Goal: Task Accomplishment & Management: Use online tool/utility

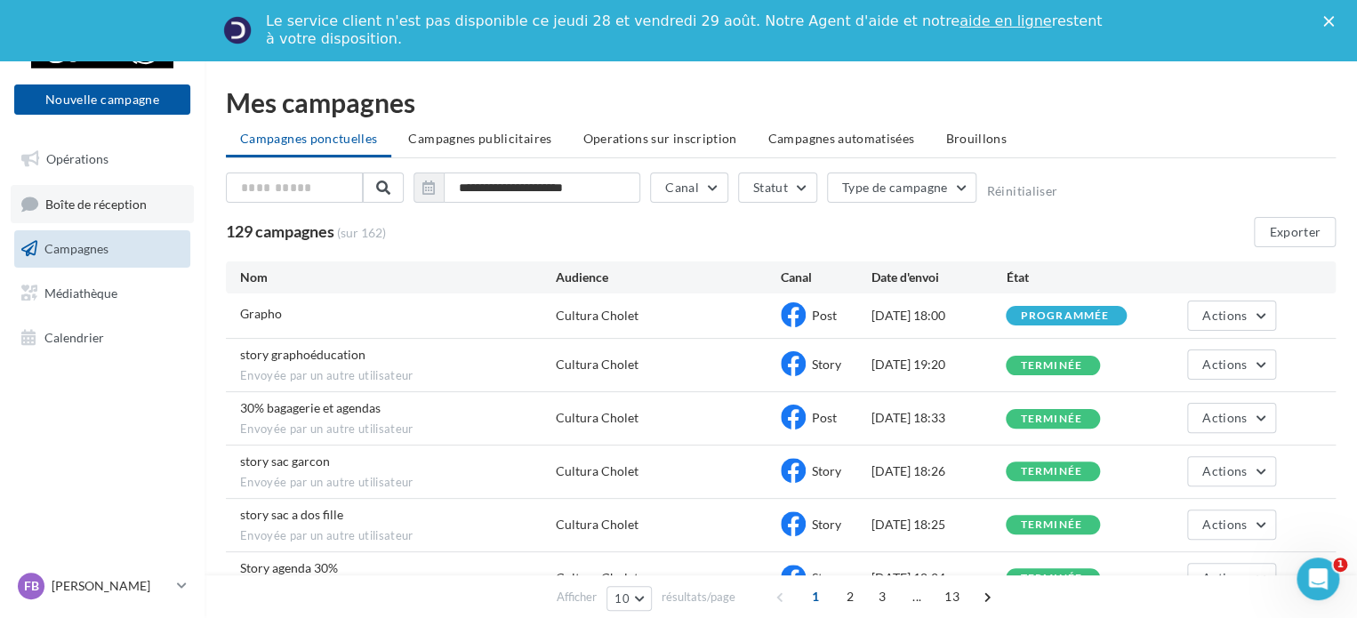
drag, startPoint x: 0, startPoint y: 0, endPoint x: 116, endPoint y: 216, distance: 245.5
click at [116, 216] on link "Boîte de réception" at bounding box center [102, 204] width 183 height 38
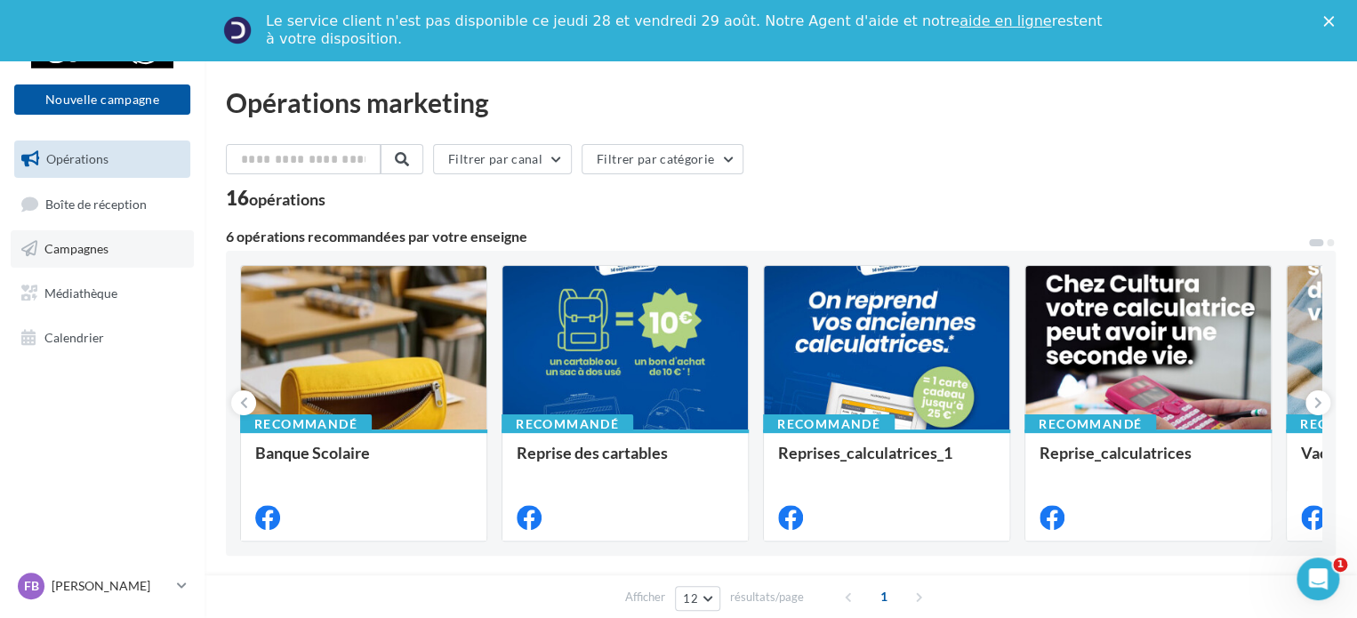
click at [96, 234] on link "Campagnes" at bounding box center [102, 248] width 183 height 37
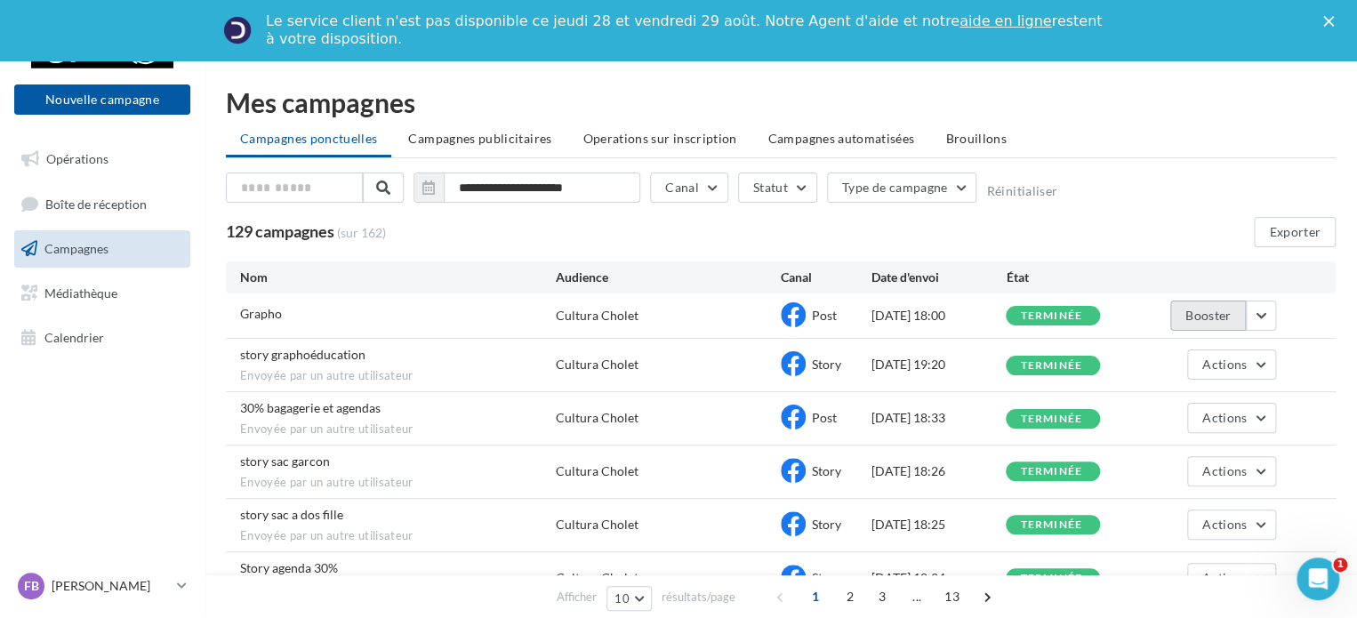
click at [1207, 315] on button "Booster" at bounding box center [1208, 316] width 76 height 30
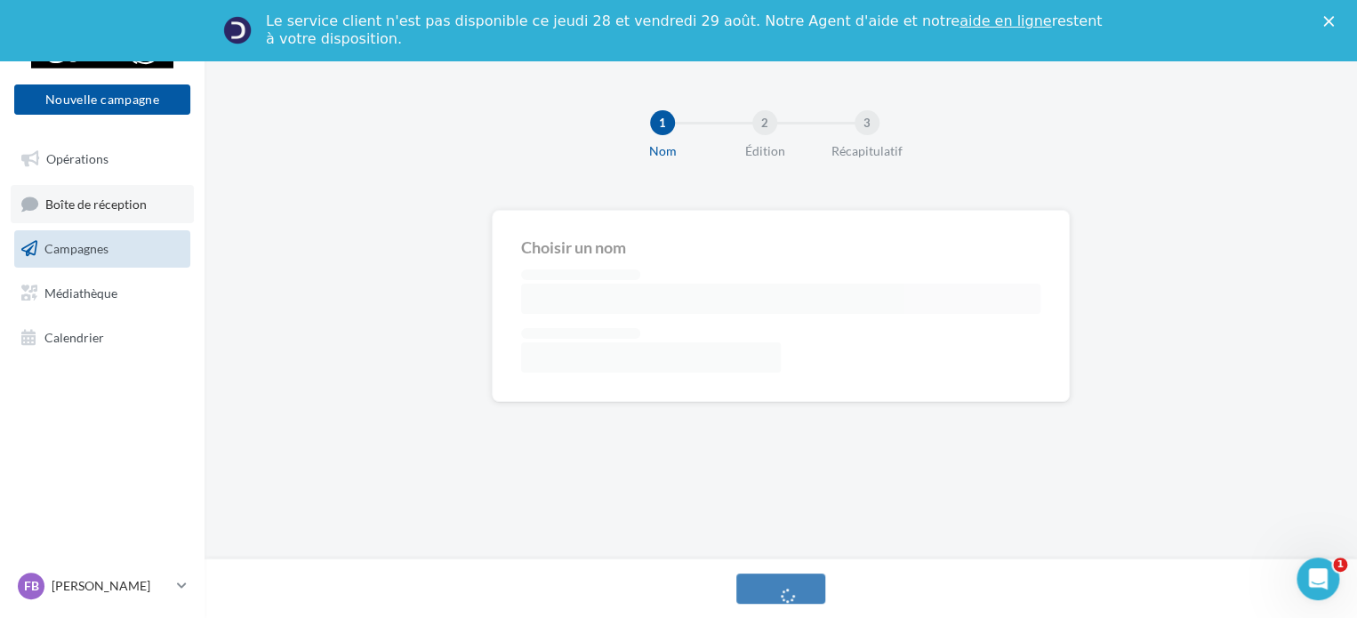
click at [124, 208] on span "Boîte de réception" at bounding box center [95, 203] width 101 height 15
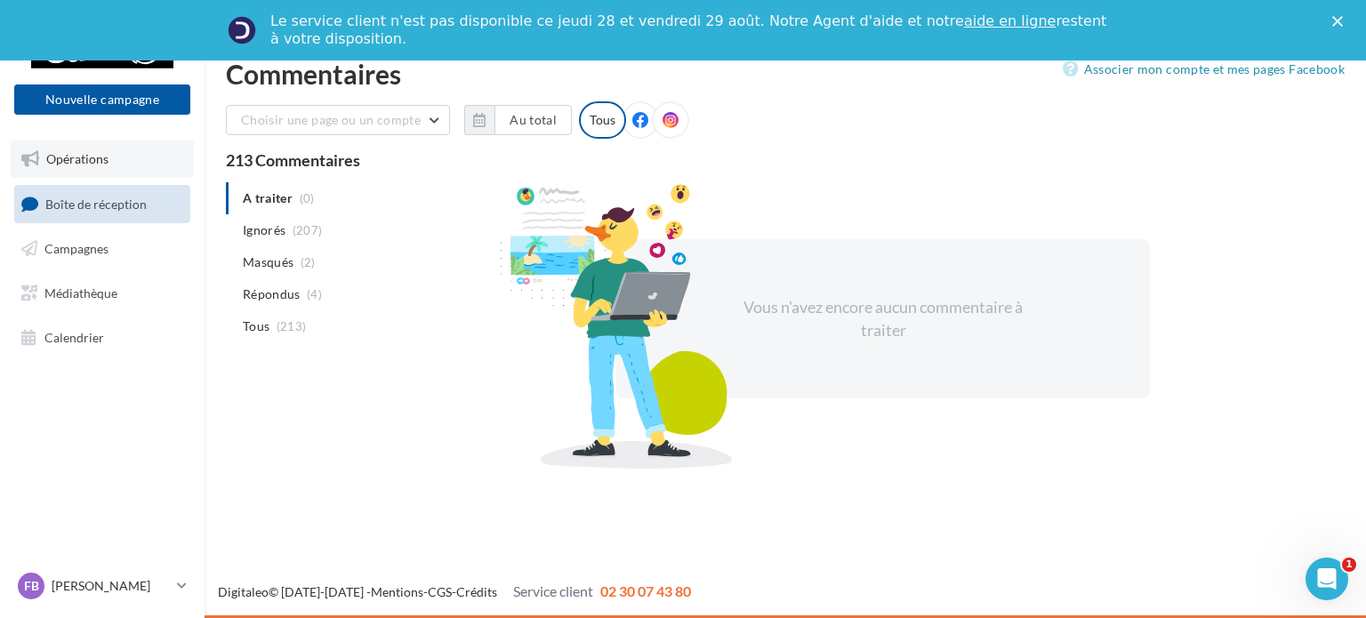
click at [106, 161] on span "Opérations" at bounding box center [77, 158] width 62 height 15
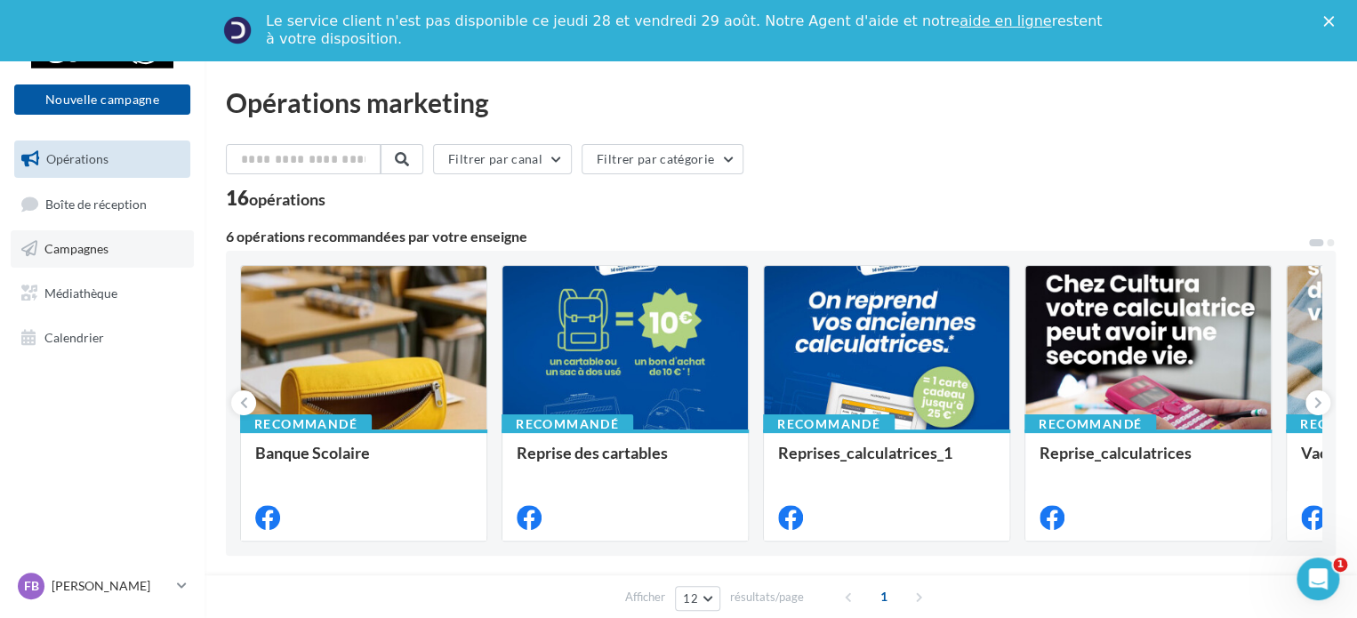
click at [94, 251] on span "Campagnes" at bounding box center [76, 248] width 64 height 15
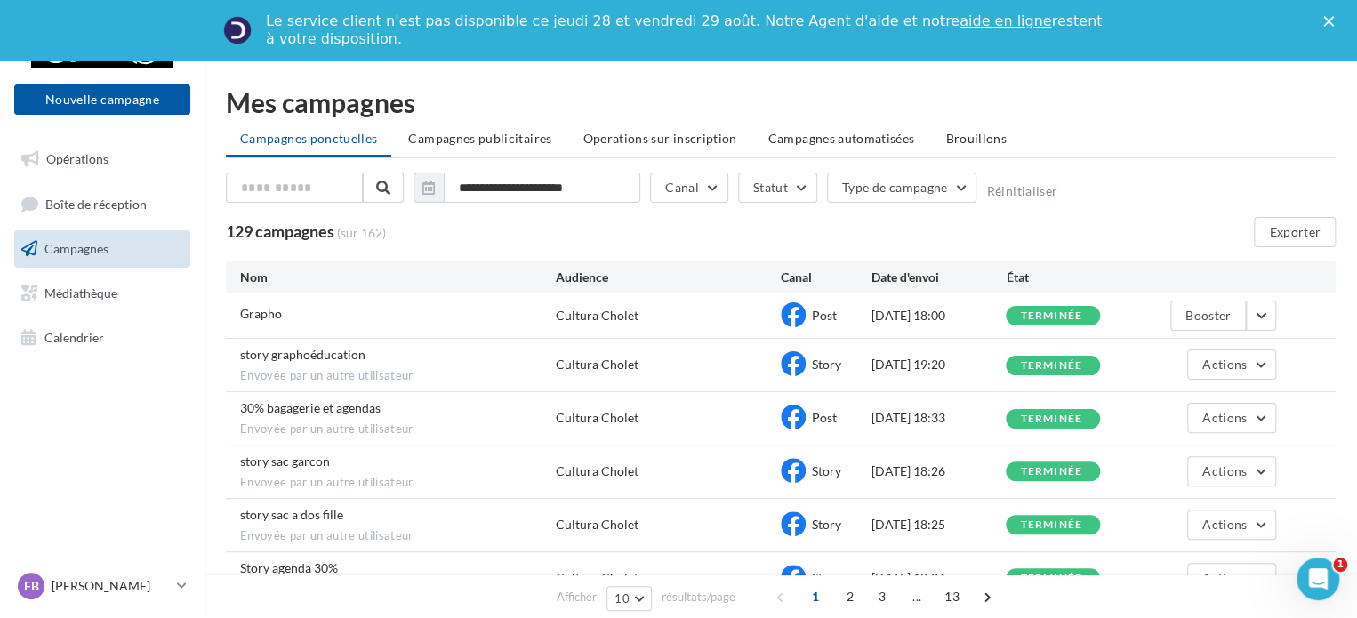
click at [1186, 301] on div "Booster" at bounding box center [1223, 316] width 106 height 30
click at [1197, 316] on button "Booster" at bounding box center [1208, 316] width 76 height 30
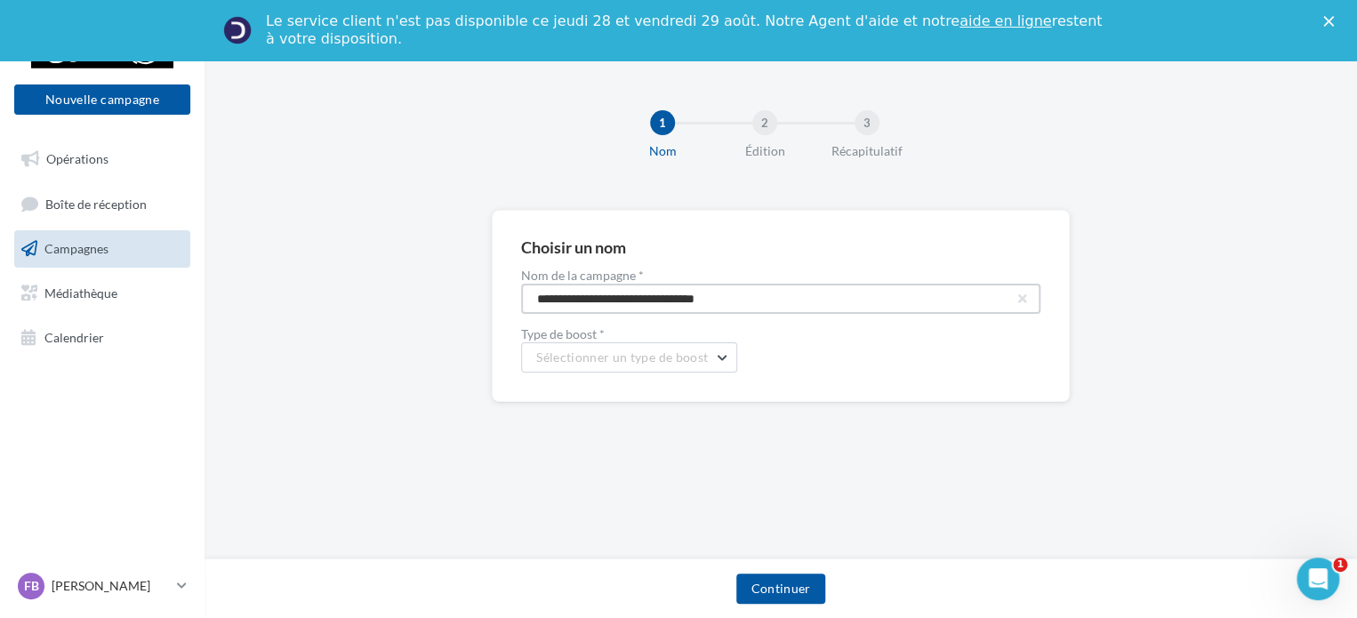
drag, startPoint x: 780, startPoint y: 298, endPoint x: 424, endPoint y: 291, distance: 355.8
click at [424, 291] on div "**********" at bounding box center [781, 334] width 1152 height 249
type input "**********"
click at [656, 373] on div "**********" at bounding box center [781, 306] width 578 height 192
click at [715, 358] on button "Sélectionner un type de boost" at bounding box center [629, 357] width 216 height 30
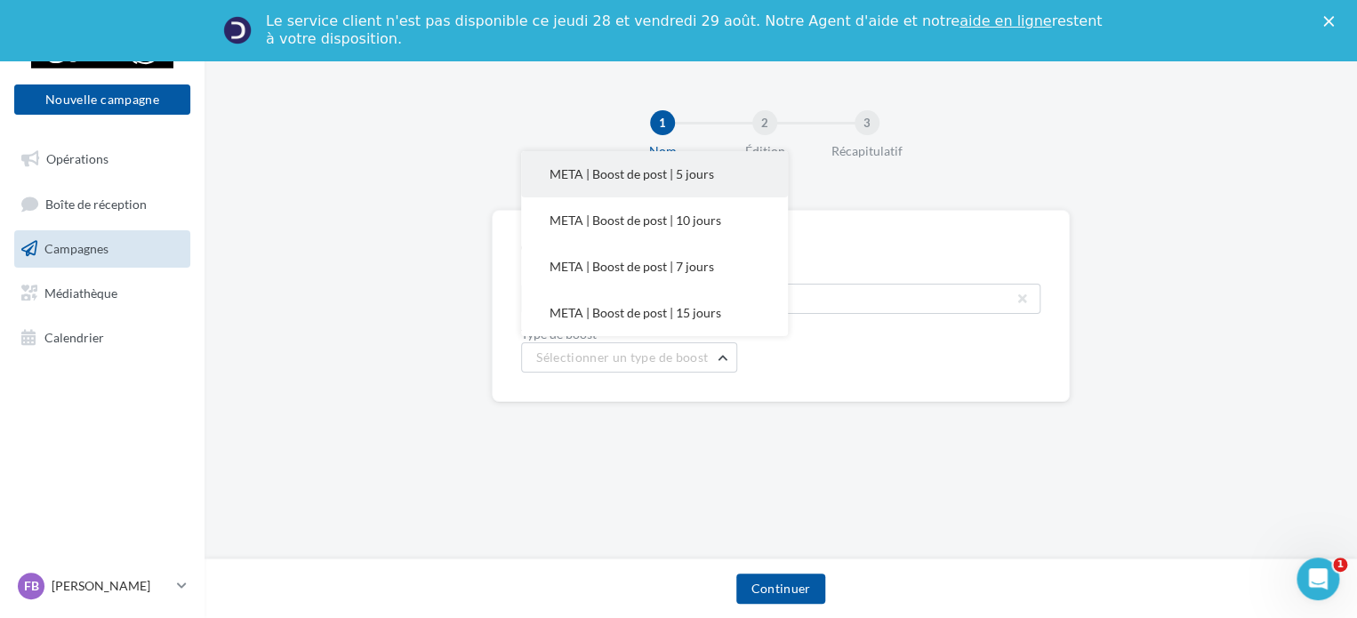
click at [704, 177] on span "META | Boost de post | 5 jours" at bounding box center [632, 173] width 165 height 15
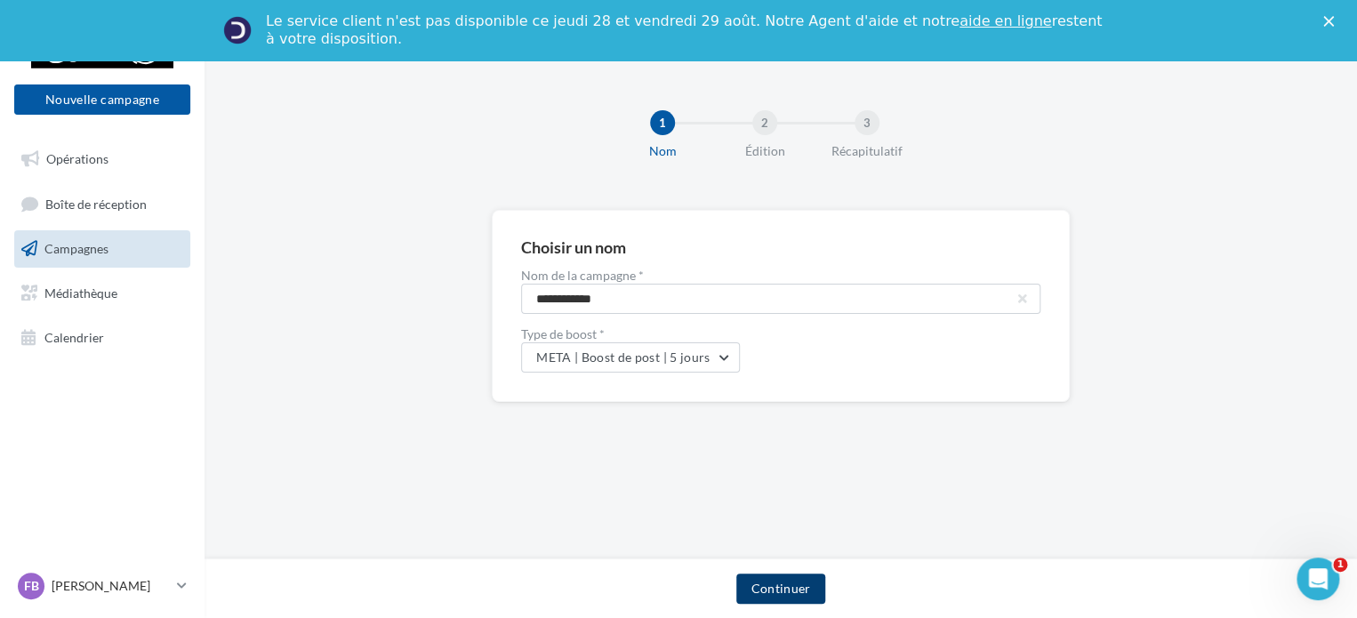
drag, startPoint x: 767, startPoint y: 572, endPoint x: 772, endPoint y: 583, distance: 12.7
click at [772, 583] on div "Continuer" at bounding box center [781, 588] width 1152 height 60
click at [772, 583] on button "Continuer" at bounding box center [780, 589] width 88 height 30
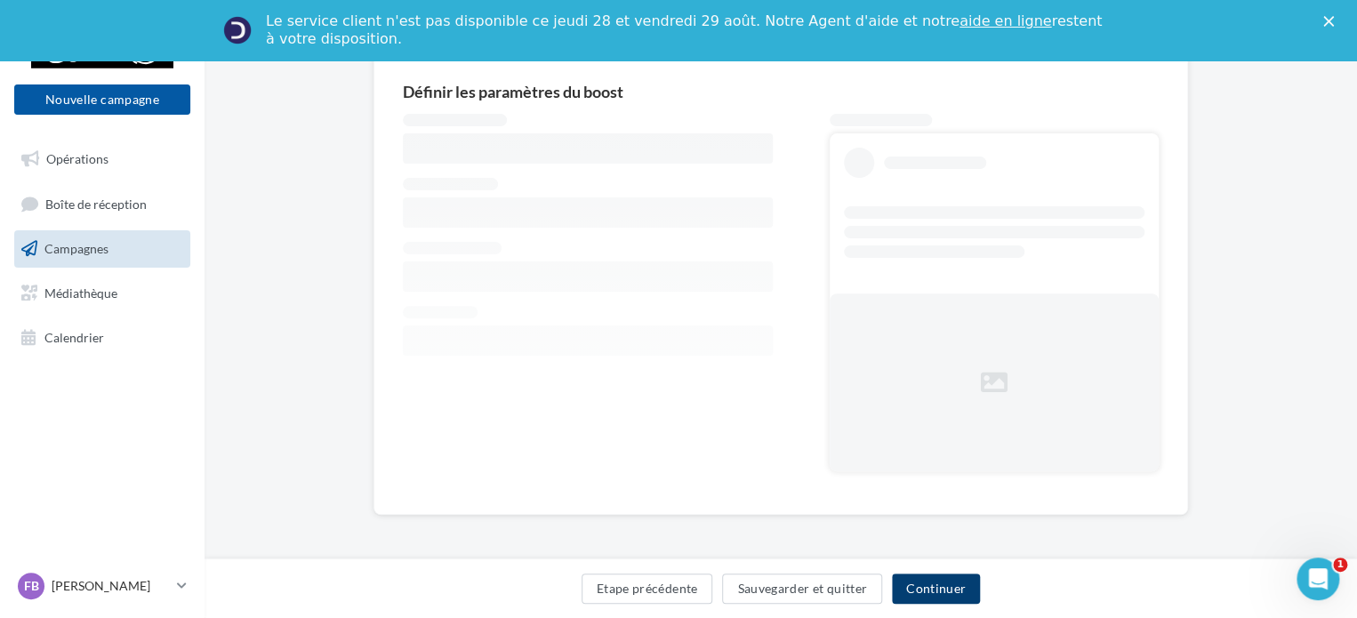
scroll to position [121, 0]
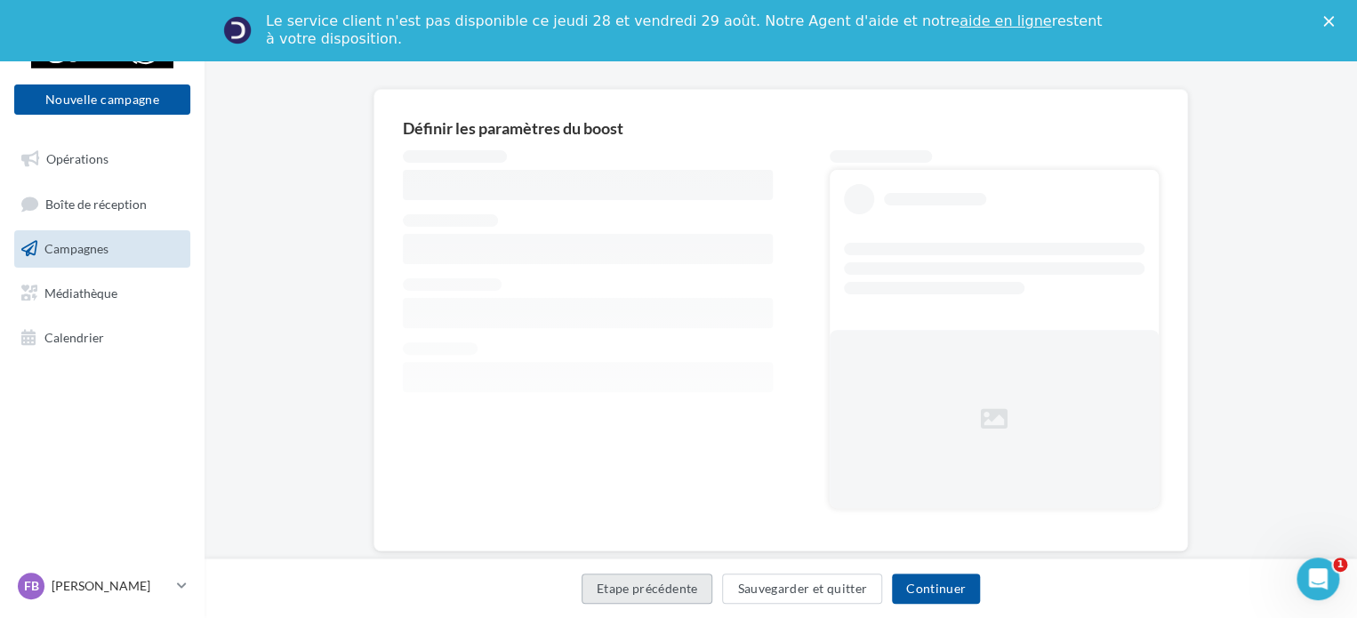
click at [651, 593] on button "Etape précédente" at bounding box center [648, 589] width 132 height 30
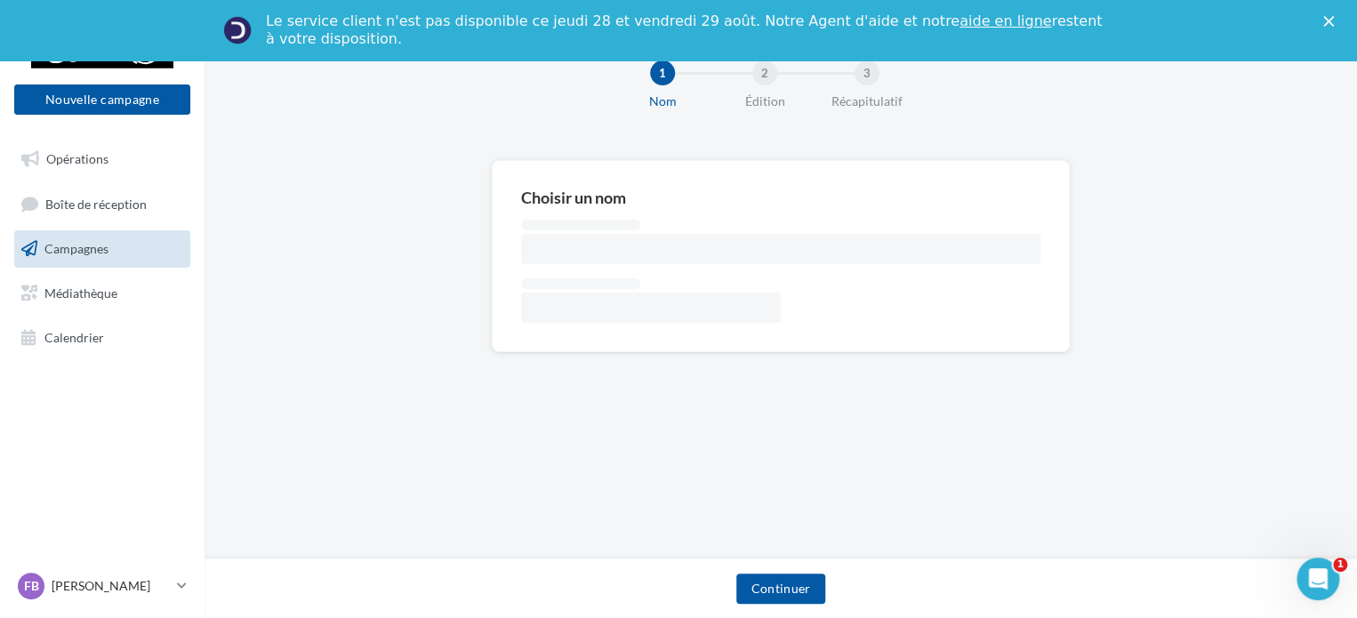
scroll to position [50, 0]
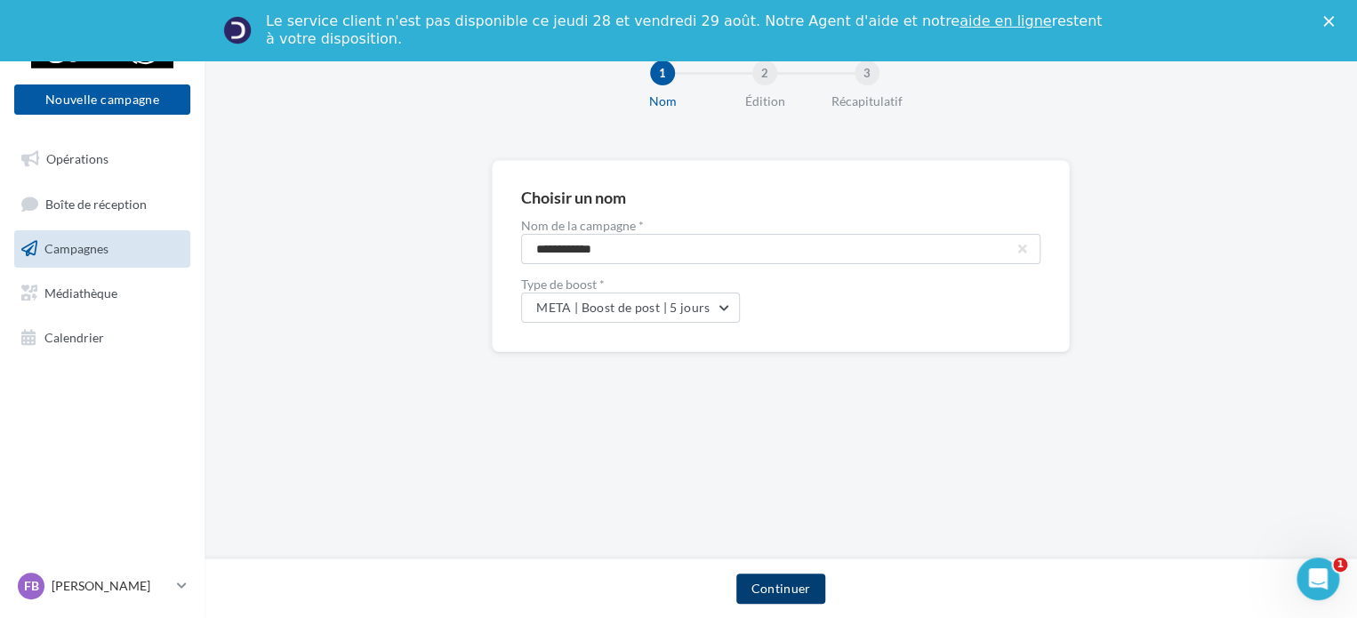
click at [789, 577] on button "Continuer" at bounding box center [780, 589] width 88 height 30
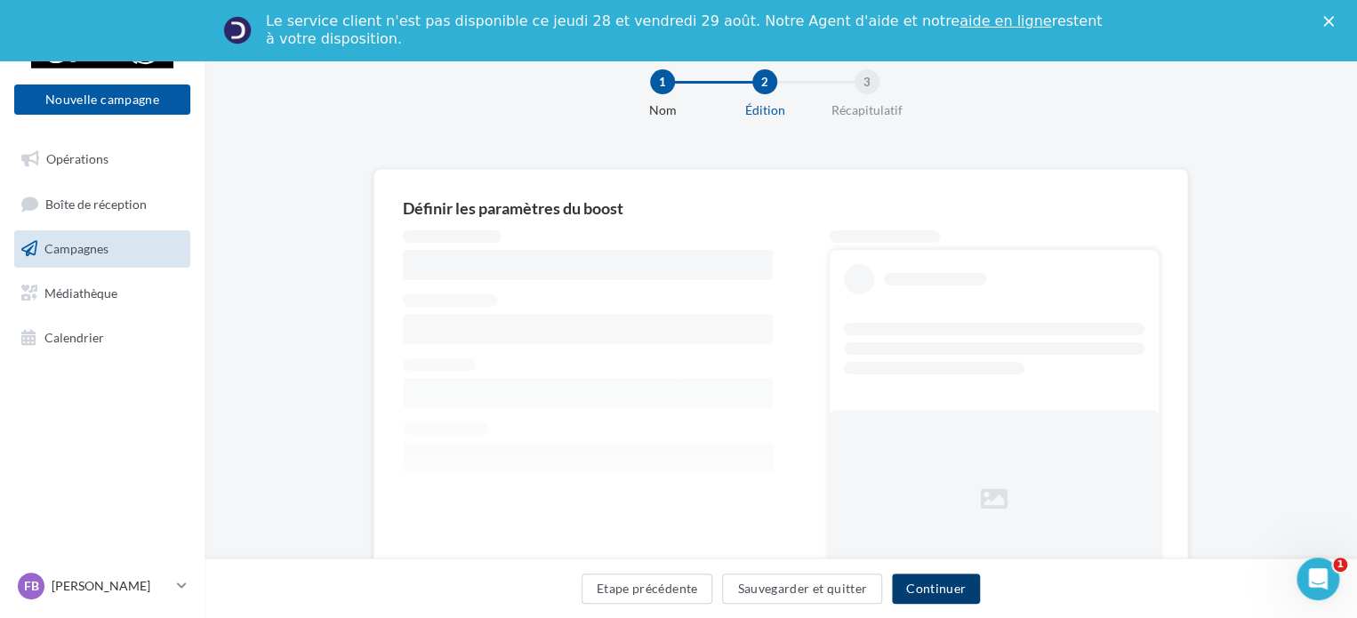
scroll to position [39, 0]
click at [1331, 28] on div "Le service client n'est pas disponible ce jeudi 28 et vendredi 29 août. Notre A…" at bounding box center [678, 30] width 1357 height 46
click at [1342, 13] on div "Le service client n'est pas disponible ce jeudi 28 et vendredi 29 août. Notre A…" at bounding box center [678, 30] width 1357 height 46
click at [1334, 23] on icon "Fermer" at bounding box center [1328, 21] width 11 height 11
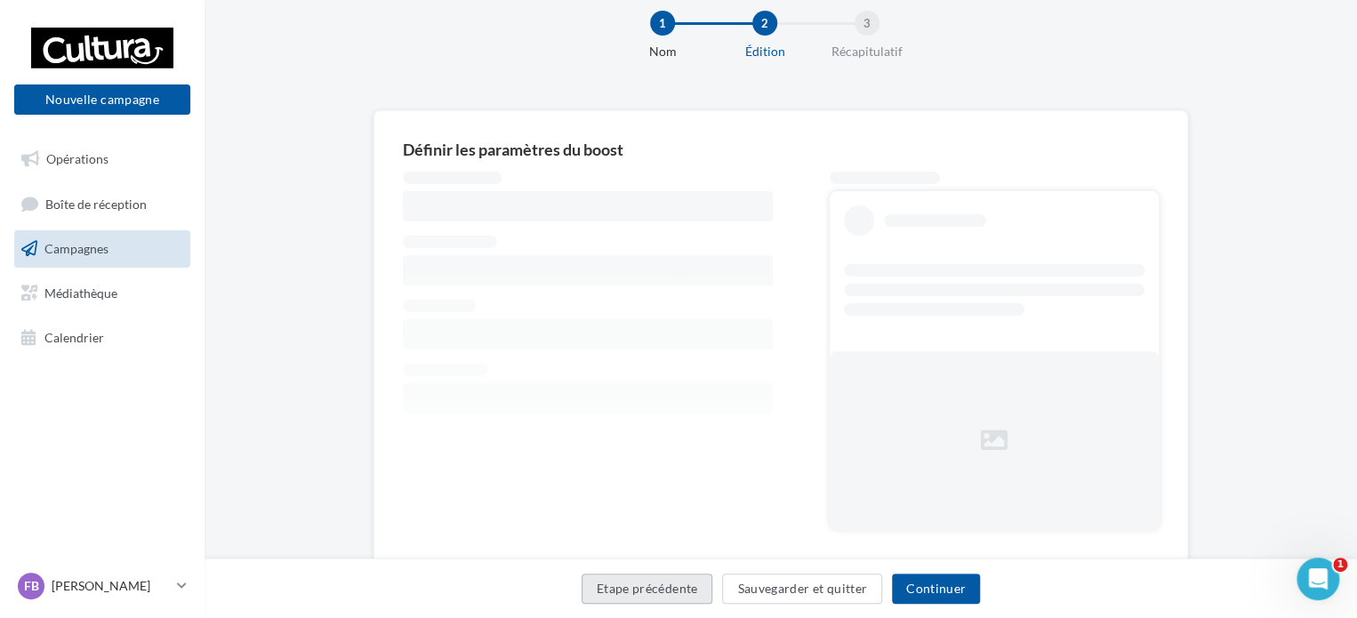
click at [666, 585] on button "Etape précédente" at bounding box center [648, 589] width 132 height 30
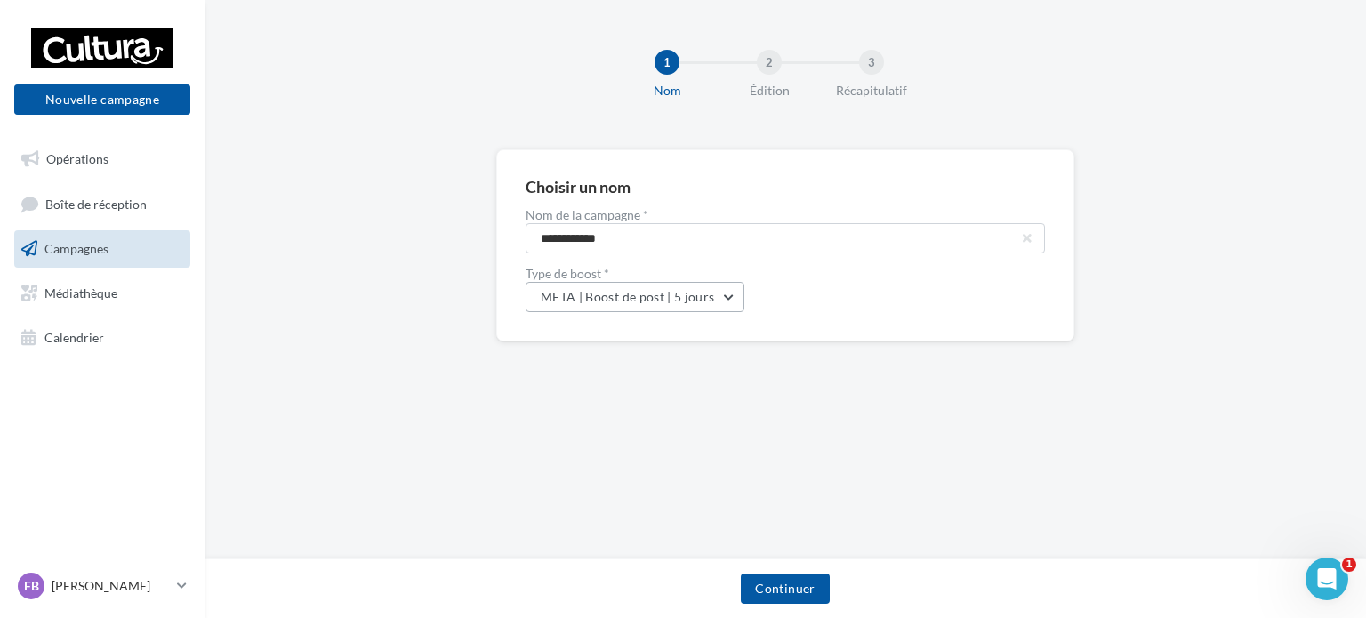
click at [676, 300] on span "META | Boost de post | 5 jours" at bounding box center [628, 296] width 174 height 15
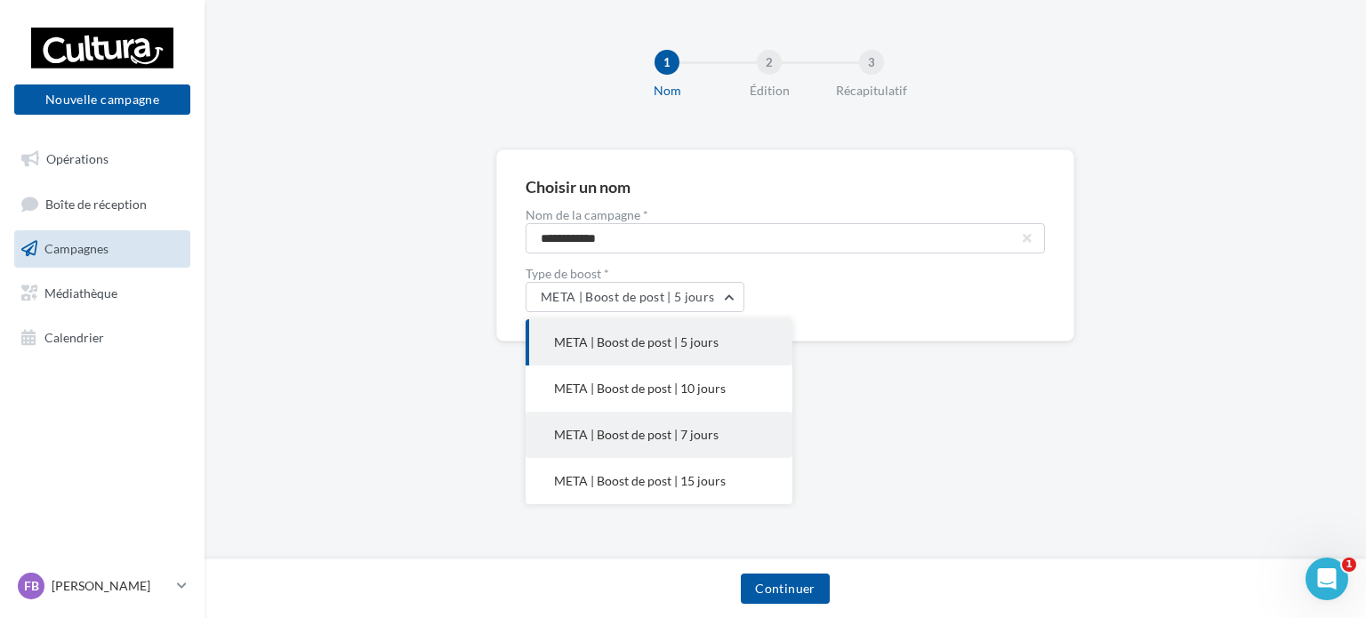
click at [654, 424] on button "META | Boost de post | 7 jours" at bounding box center [659, 435] width 267 height 46
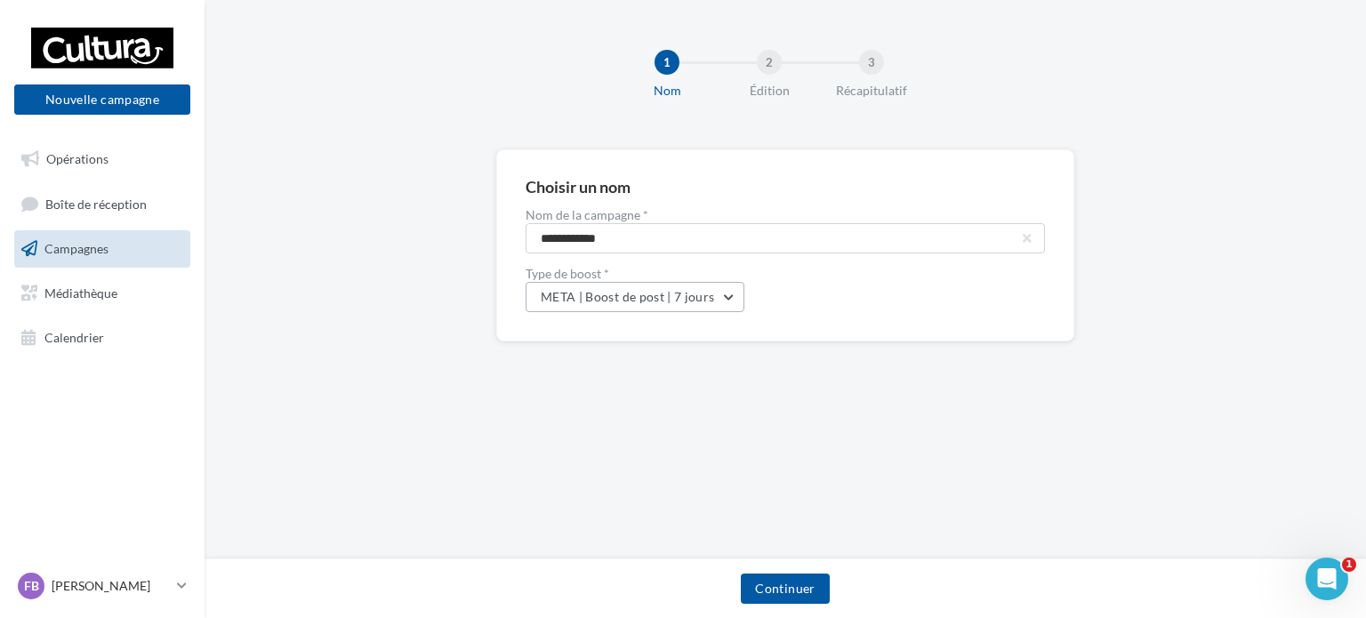
click at [702, 305] on button "META | Boost de post | 7 jours" at bounding box center [635, 297] width 219 height 30
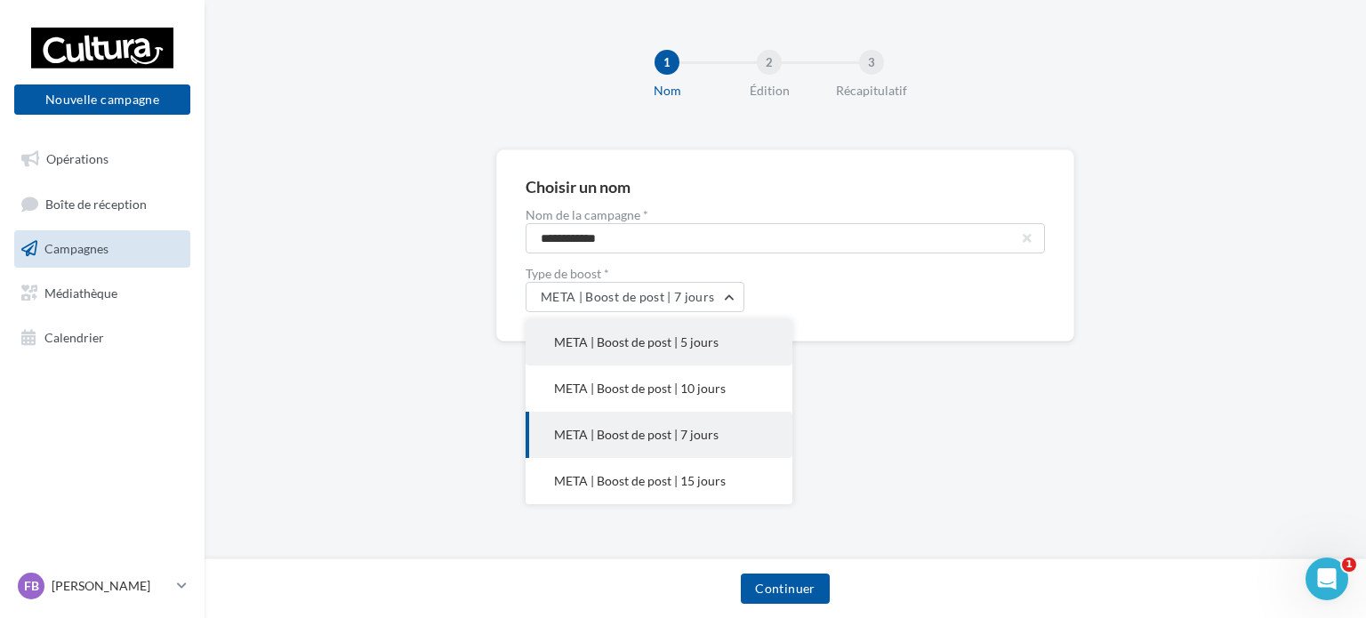
click at [678, 341] on span "META | Boost de post | 5 jours" at bounding box center [636, 341] width 165 height 15
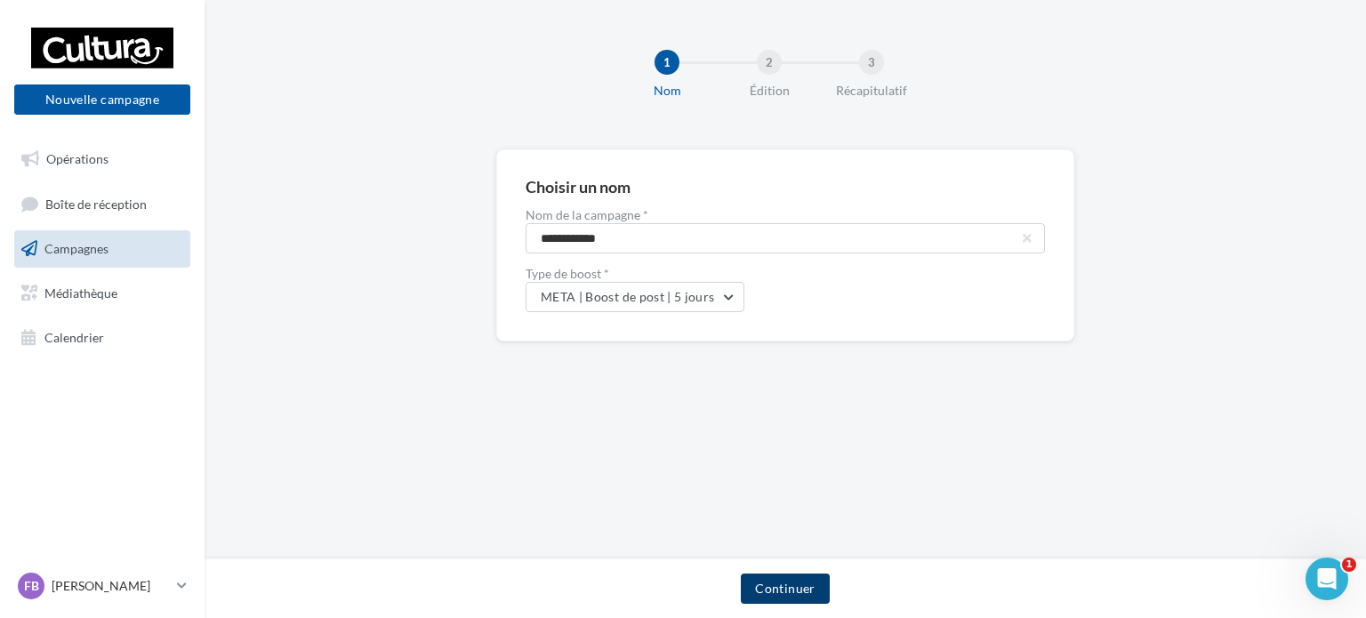
click at [779, 590] on button "Continuer" at bounding box center [785, 589] width 88 height 30
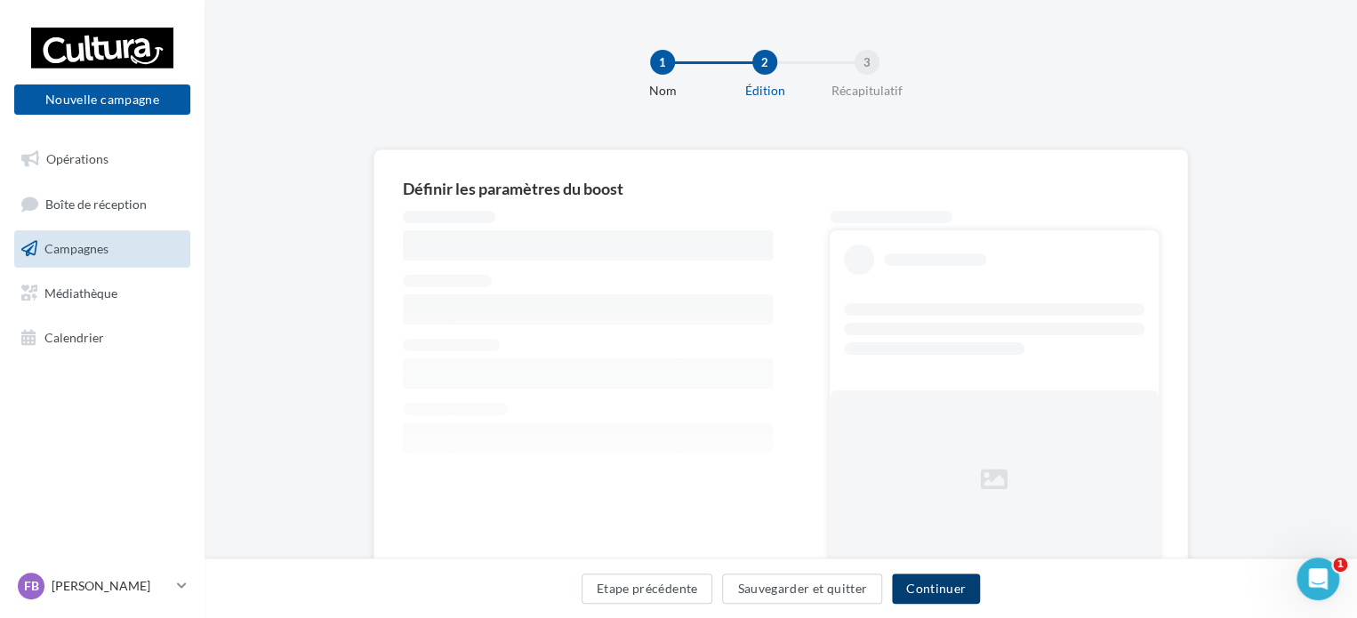
scroll to position [97, 0]
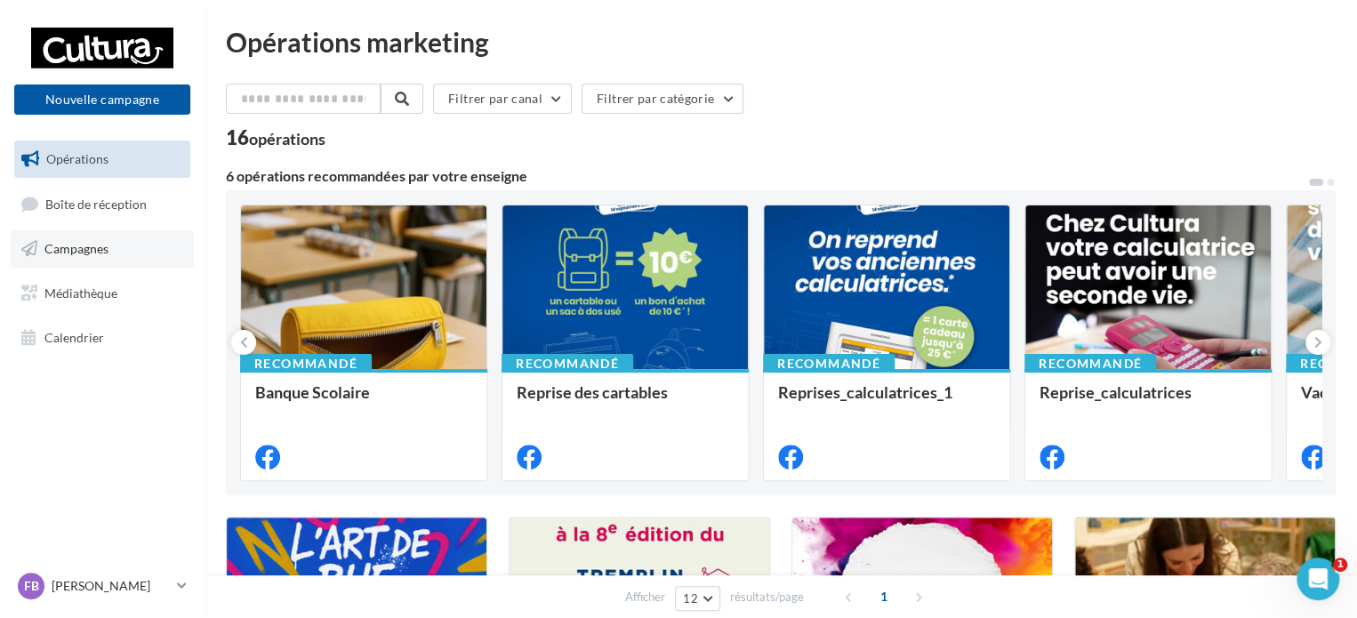
click at [75, 245] on span "Campagnes" at bounding box center [76, 248] width 64 height 15
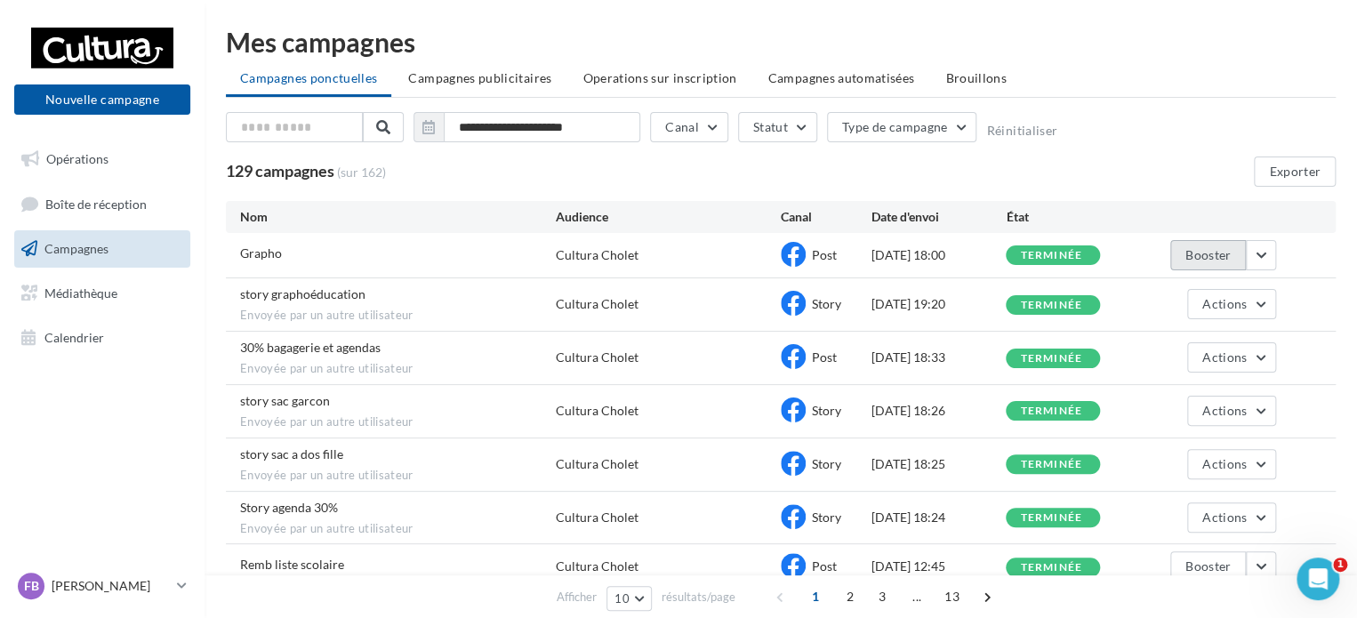
click at [1217, 253] on button "Booster" at bounding box center [1208, 255] width 76 height 30
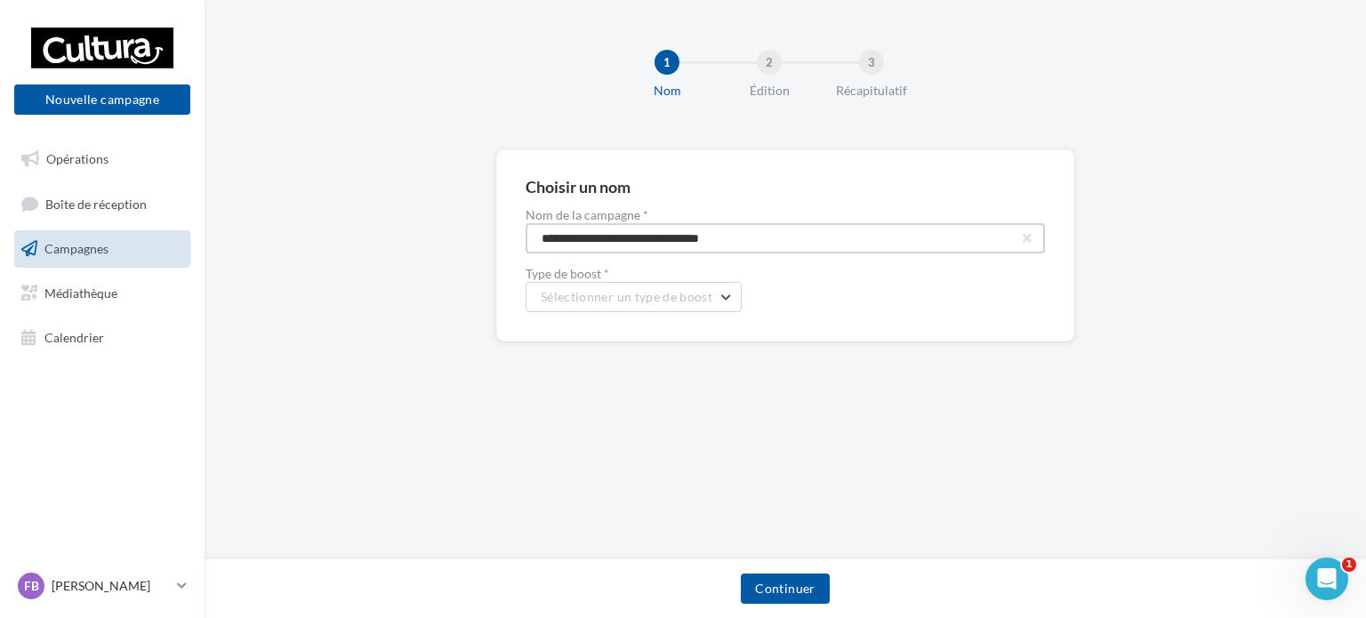
click at [780, 245] on input "**********" at bounding box center [785, 238] width 519 height 30
type input "**********"
click at [725, 293] on button "Sélectionner un type de boost" at bounding box center [634, 297] width 216 height 30
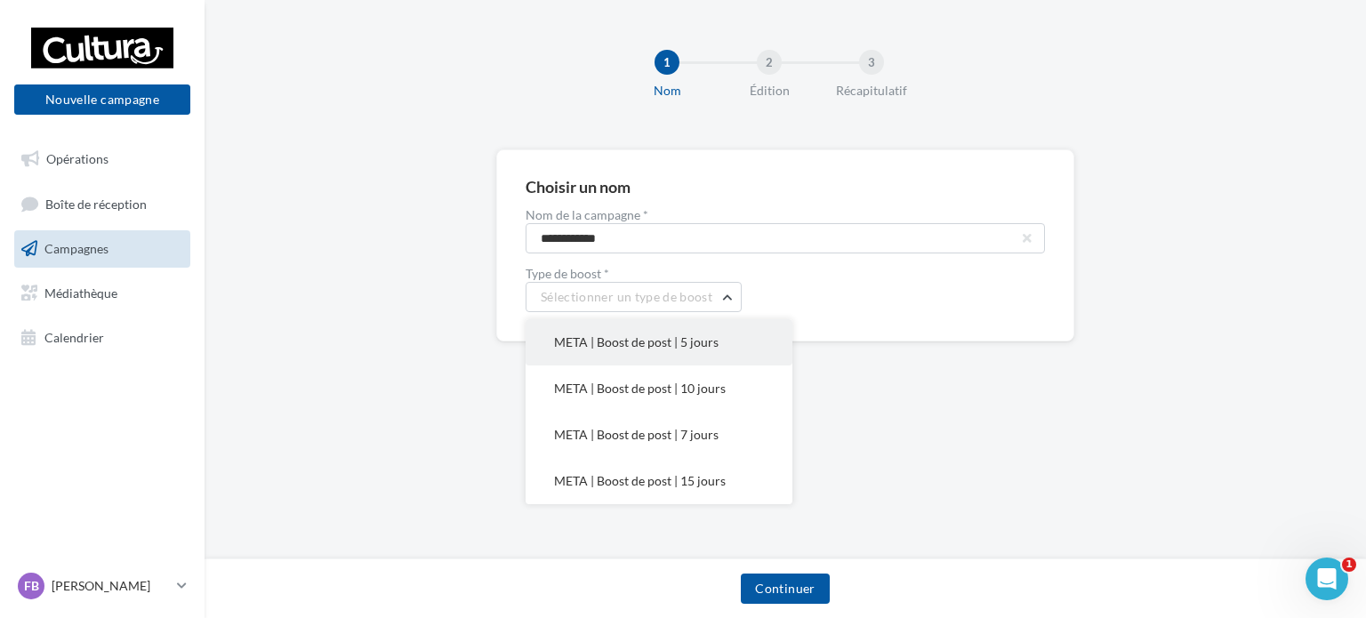
click at [702, 342] on span "META | Boost de post | 5 jours" at bounding box center [636, 341] width 165 height 15
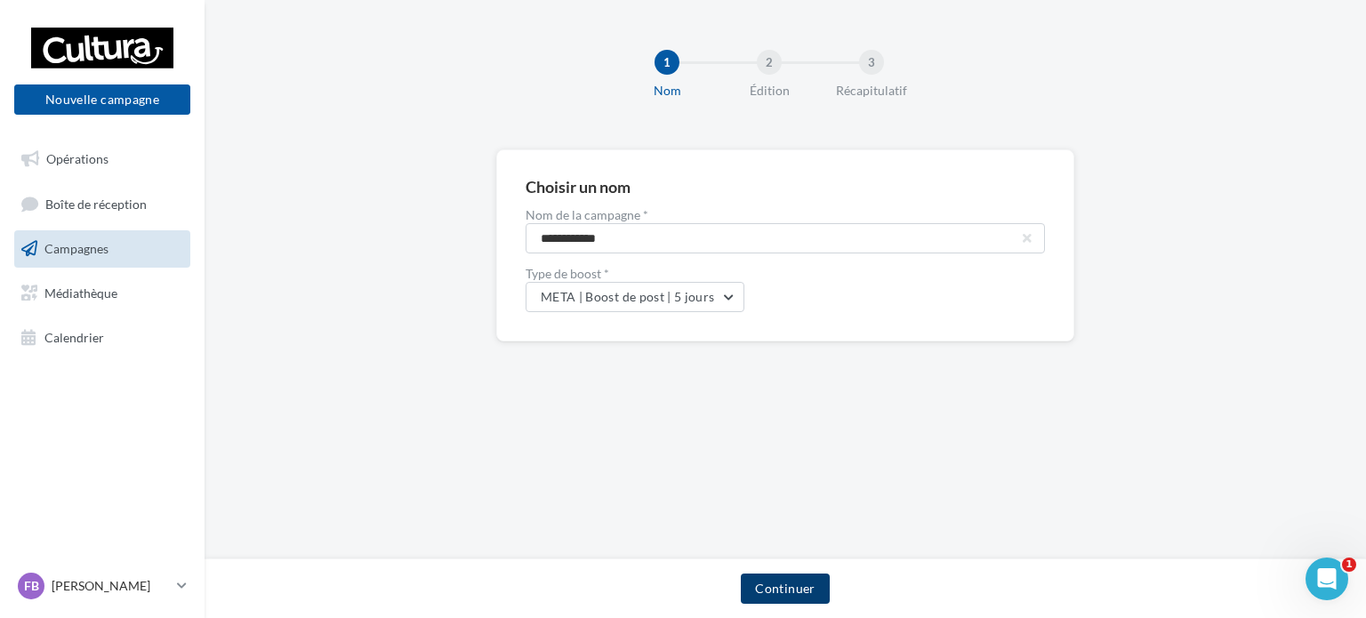
click at [796, 586] on button "Continuer" at bounding box center [785, 589] width 88 height 30
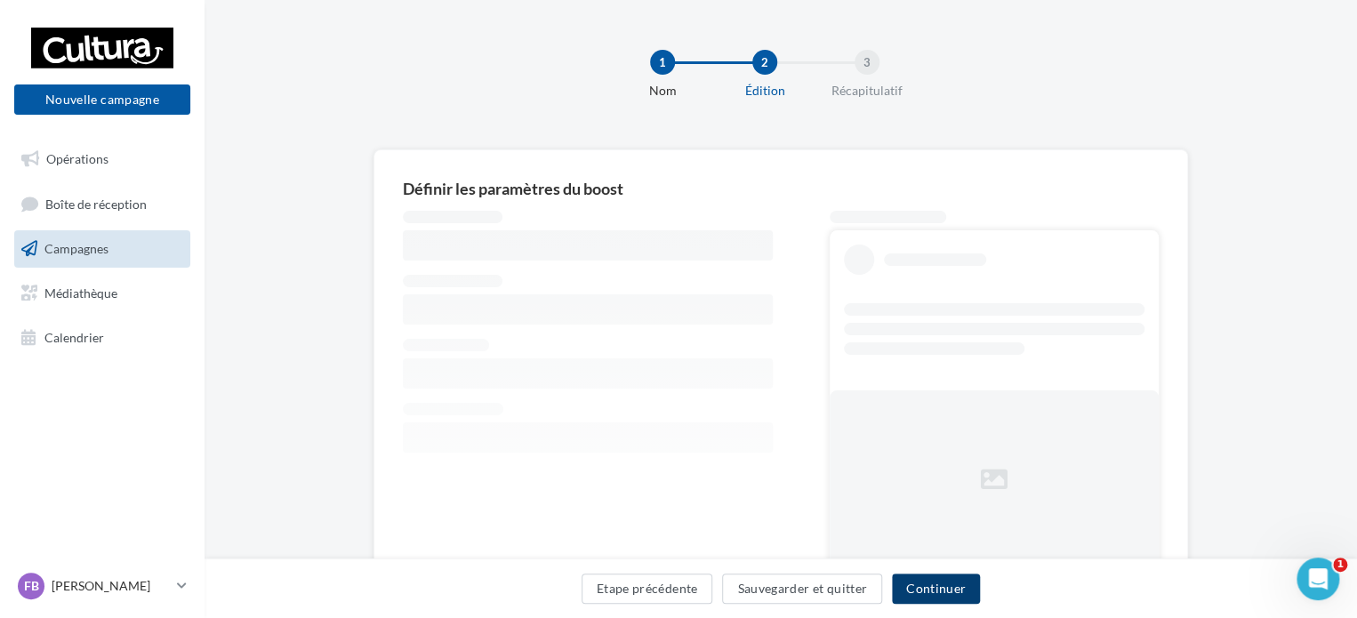
click at [933, 588] on button "Continuer" at bounding box center [936, 589] width 88 height 30
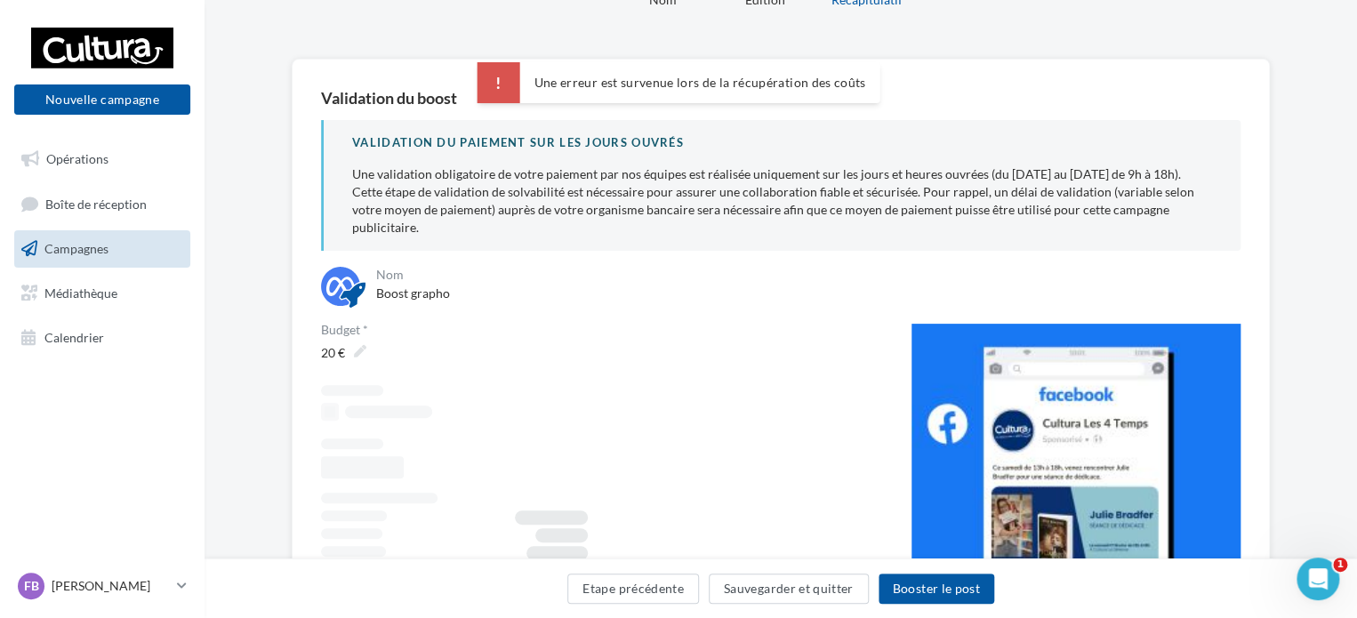
scroll to position [89, 0]
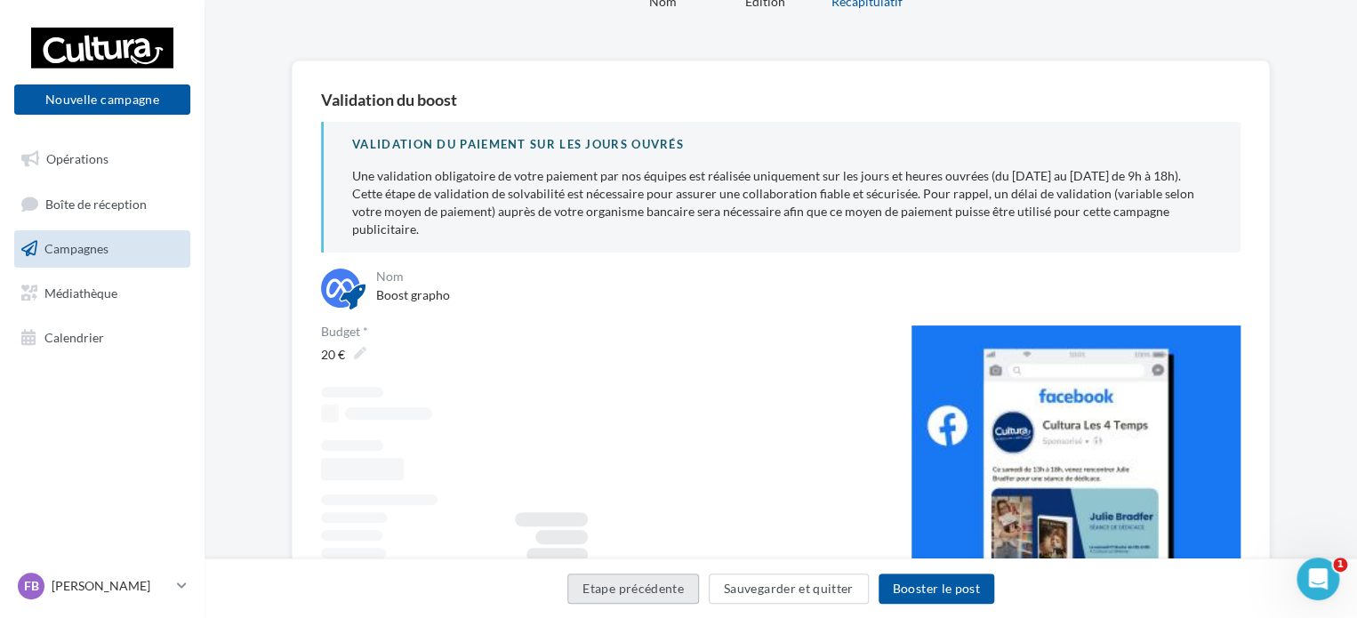
click at [654, 581] on button "Etape précédente" at bounding box center [633, 589] width 132 height 30
